Goal: Task Accomplishment & Management: Use online tool/utility

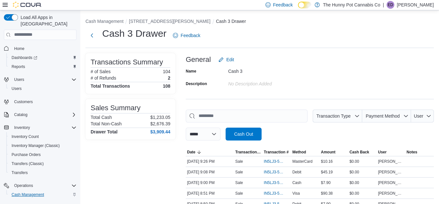
scroll to position [502, 0]
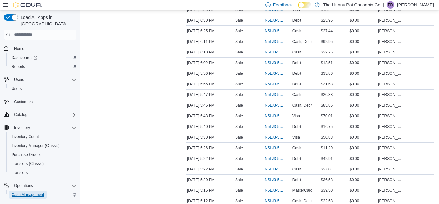
click at [29, 192] on span "Cash Management" at bounding box center [28, 194] width 32 height 5
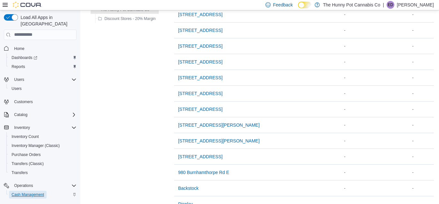
scroll to position [29, 0]
